Goal: Navigation & Orientation: Find specific page/section

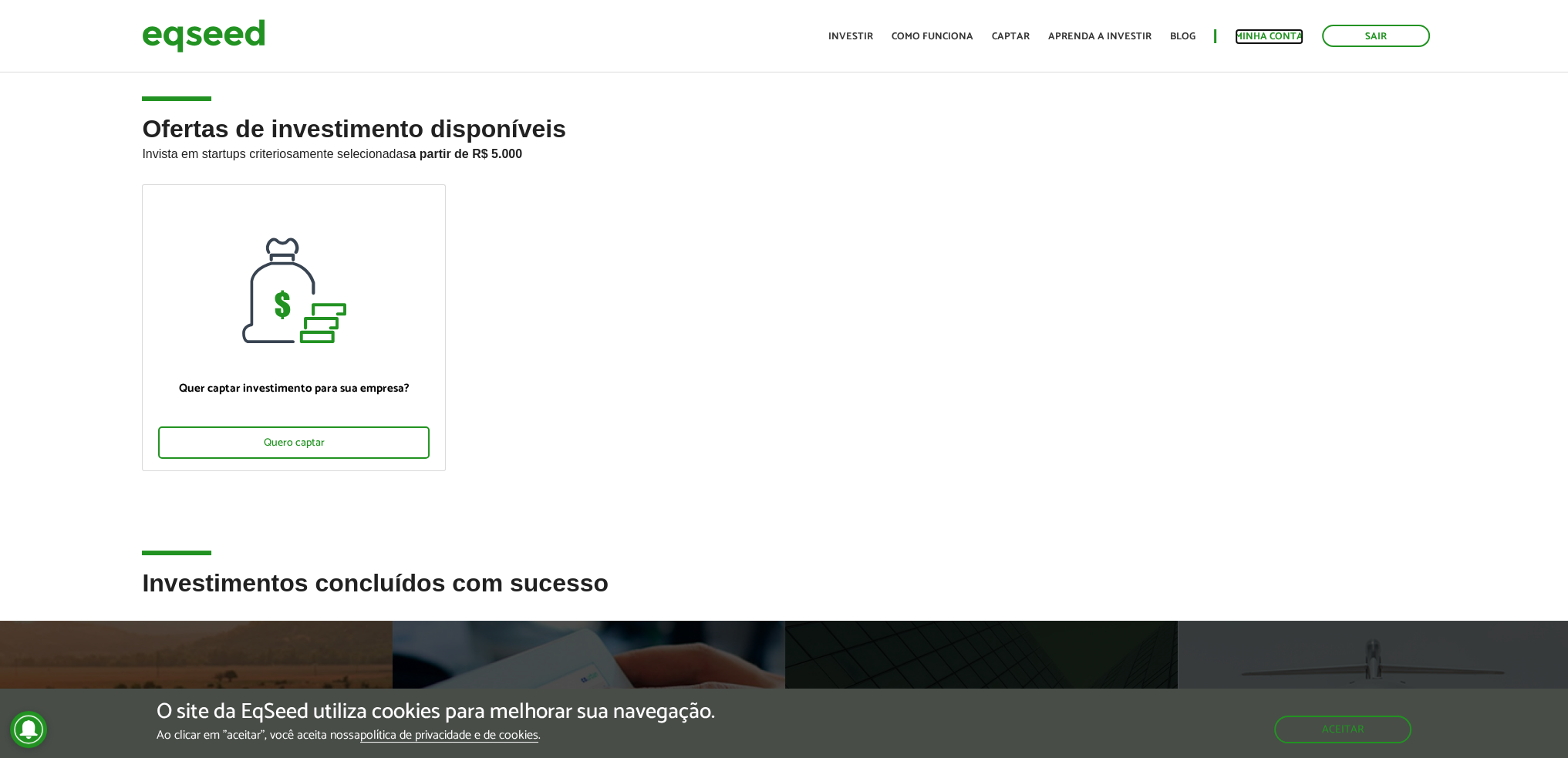
click at [1257, 34] on link "Minha conta" at bounding box center [1269, 36] width 69 height 10
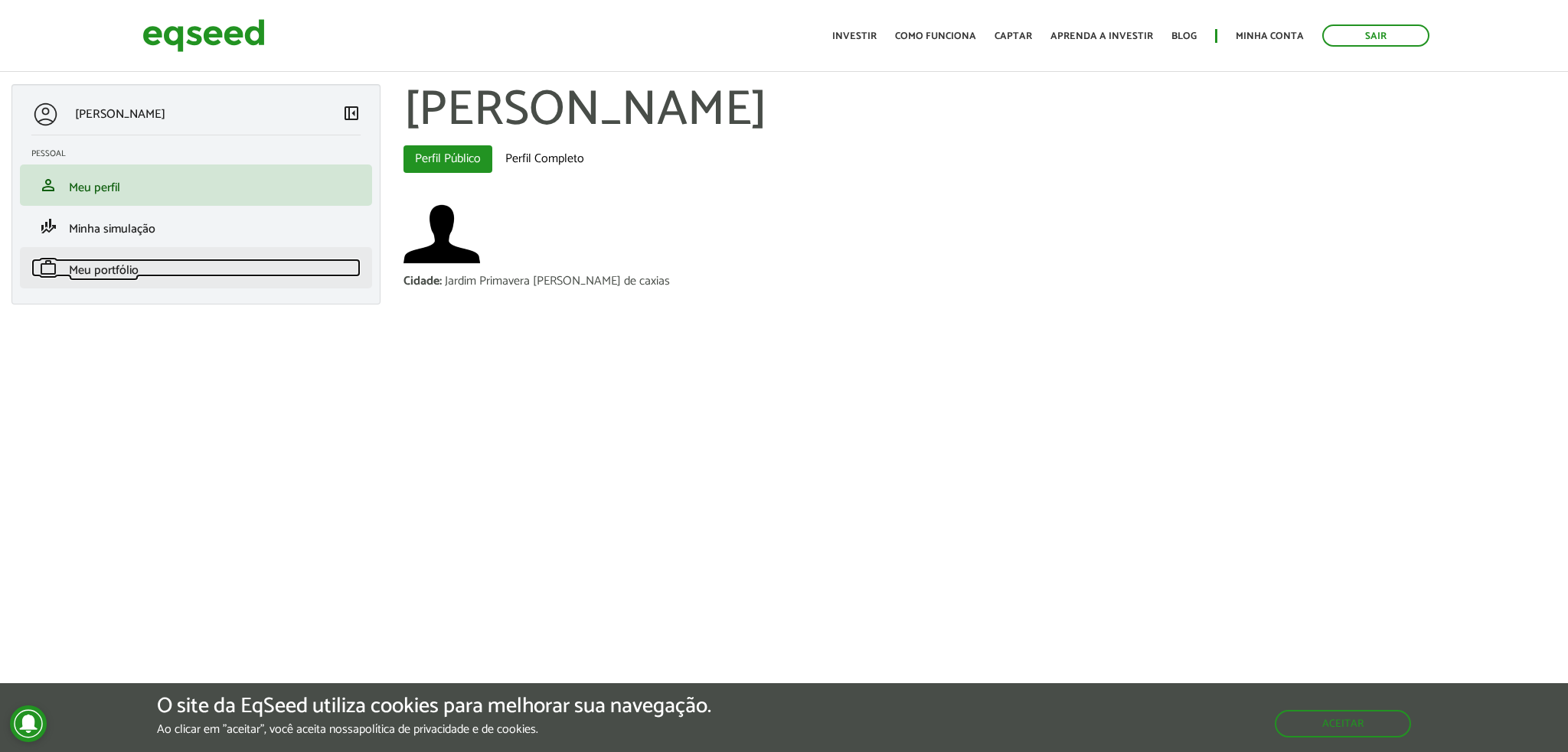
click at [124, 274] on span "Meu portfólio" at bounding box center [103, 270] width 69 height 21
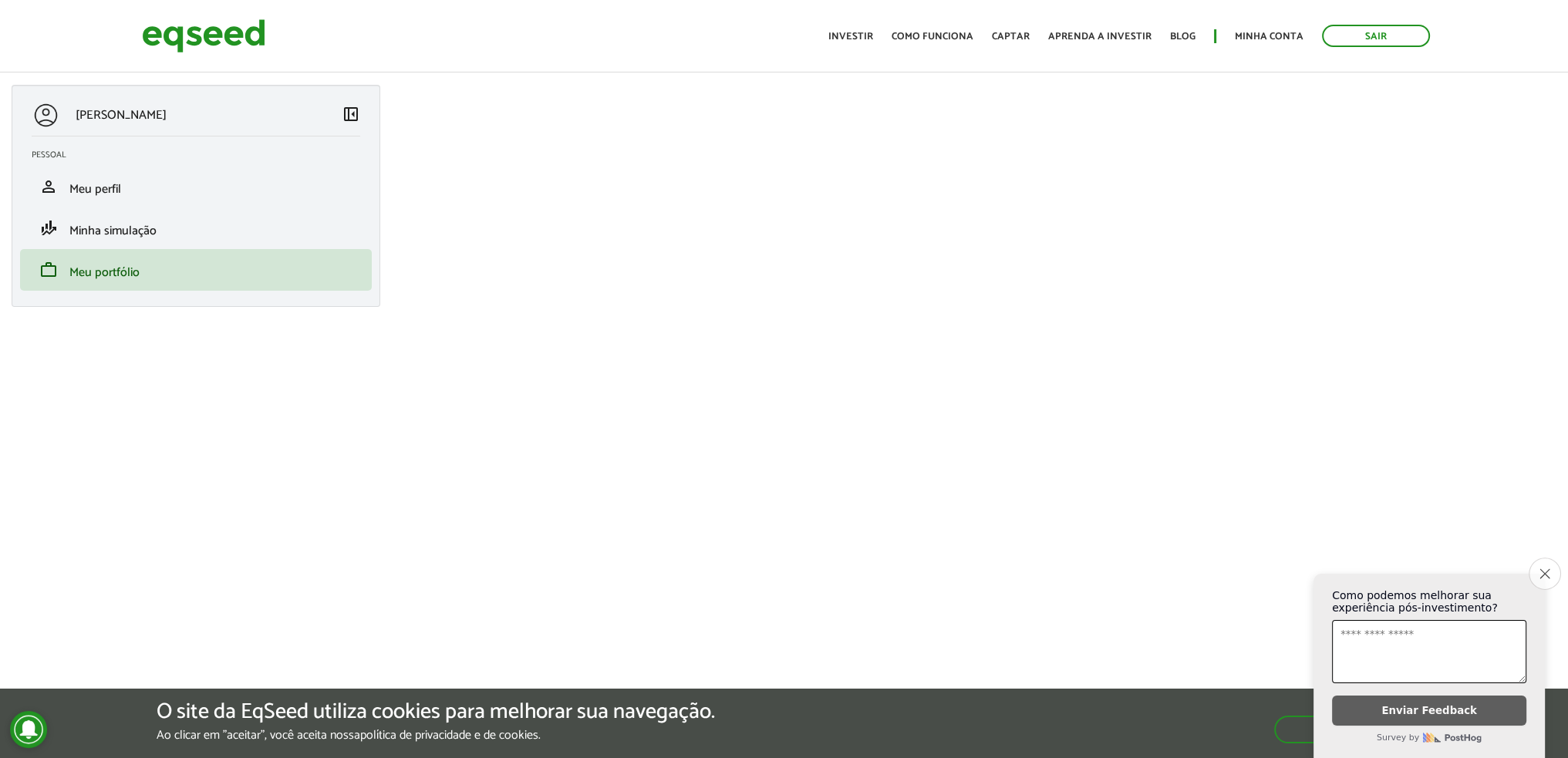
click at [1552, 564] on button "Close survey" at bounding box center [1545, 574] width 33 height 33
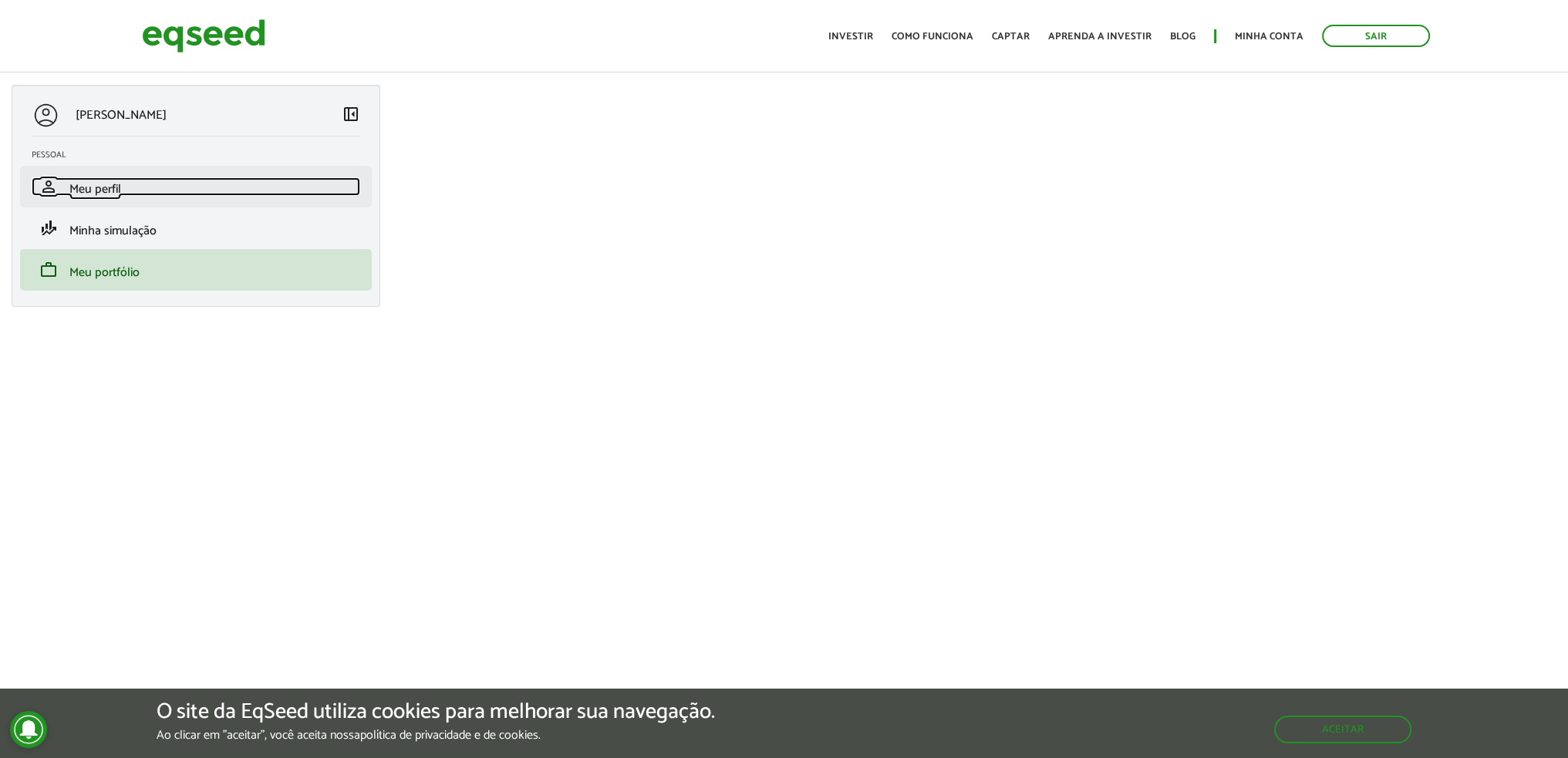
click at [121, 187] on span "Meu perfil" at bounding box center [94, 189] width 52 height 21
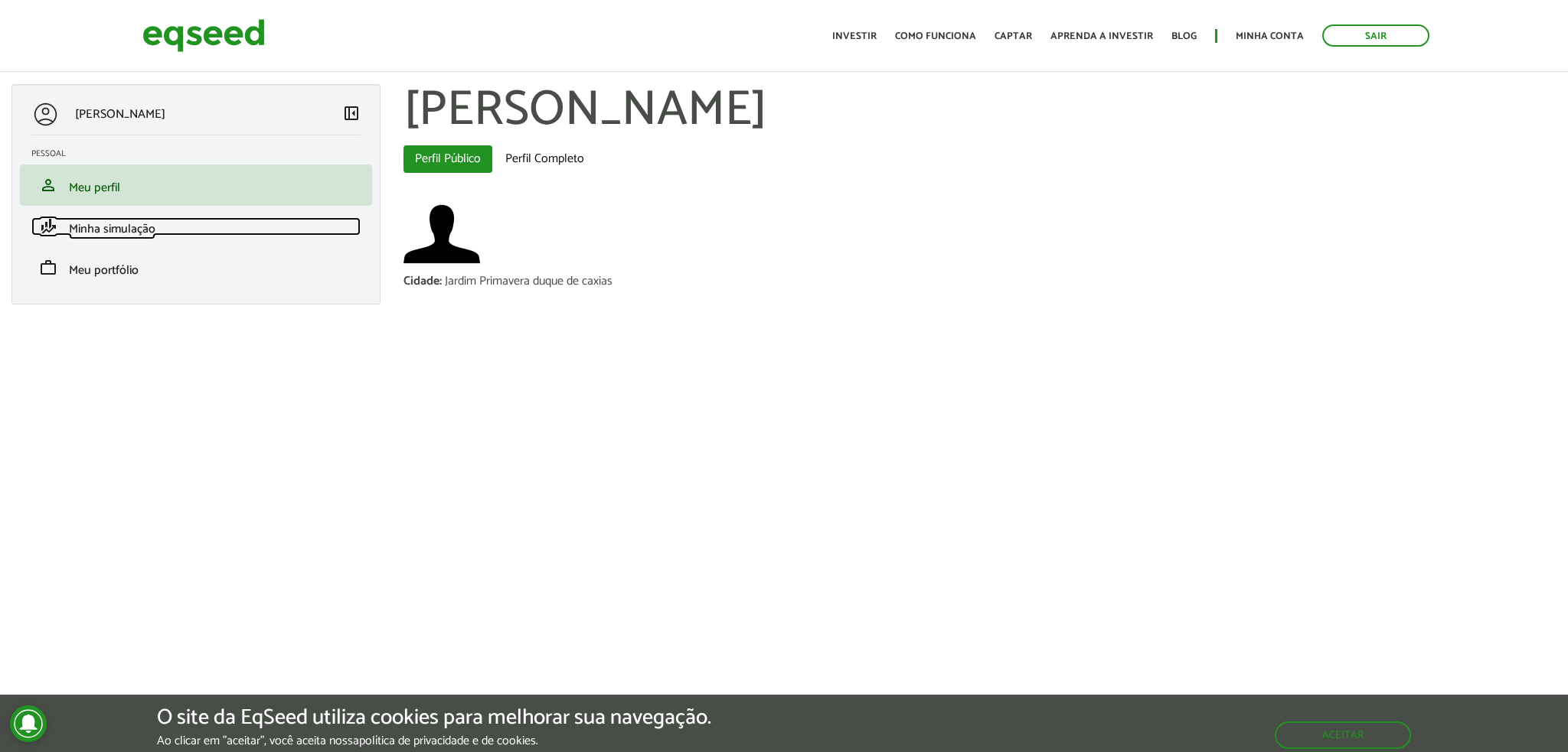
click at [155, 227] on span "Minha simulação" at bounding box center [112, 229] width 87 height 21
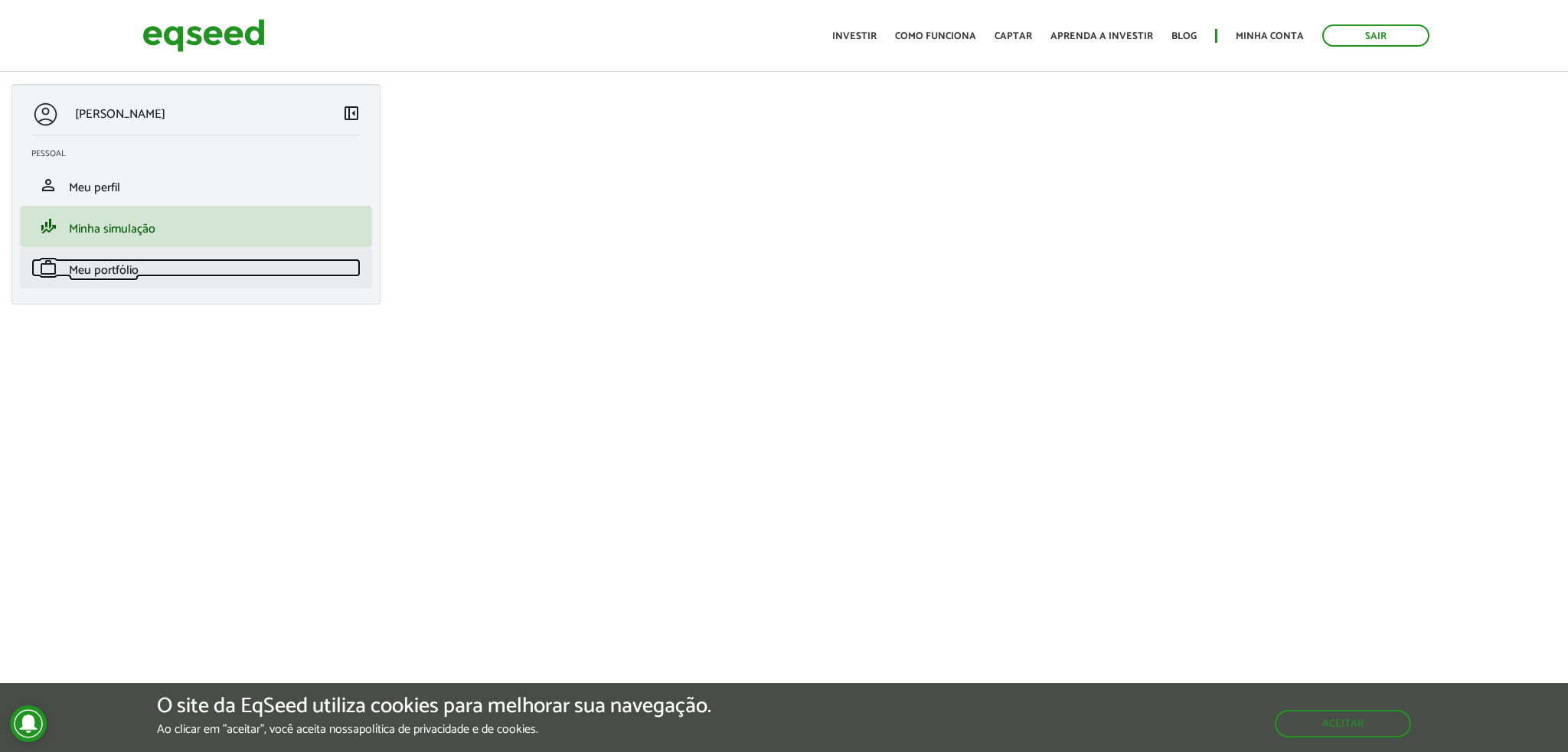
click at [139, 272] on span "Meu portfólio" at bounding box center [103, 270] width 69 height 21
